Goal: Find specific page/section: Find specific page/section

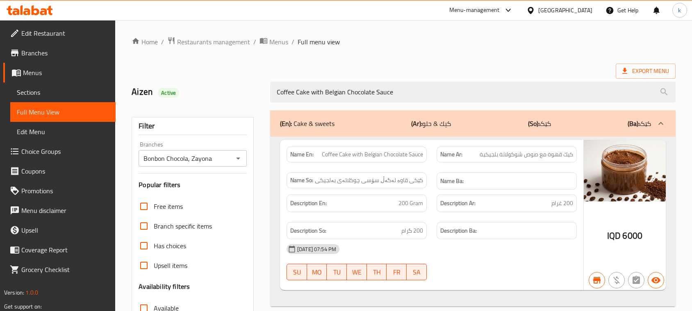
scroll to position [40, 0]
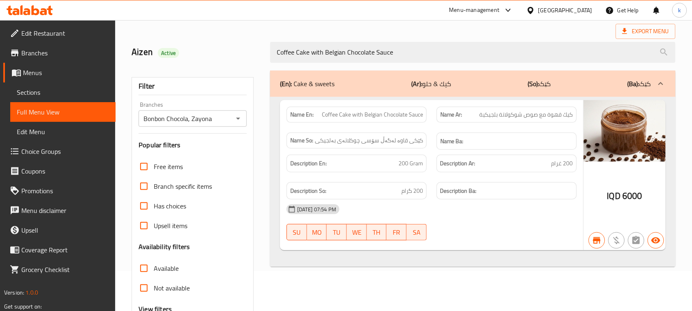
click at [21, 8] on icon at bounding box center [21, 9] width 2 height 9
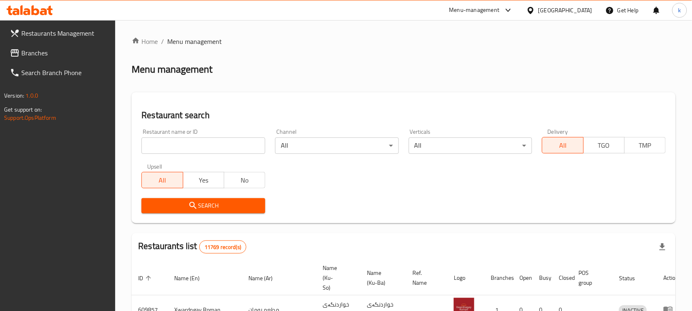
click at [222, 148] on input "search" at bounding box center [203, 145] width 124 height 16
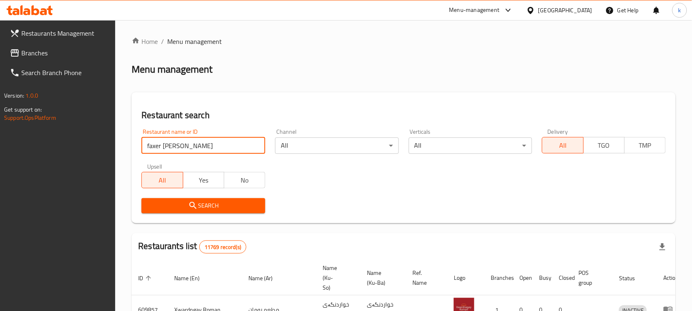
click button "Search" at bounding box center [203, 205] width 124 height 15
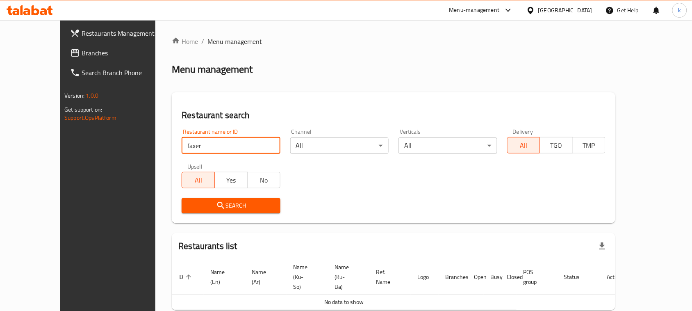
click button "Search" at bounding box center [231, 205] width 98 height 15
type input "faxir"
click button "Search" at bounding box center [231, 205] width 98 height 15
